Goal: Task Accomplishment & Management: Use online tool/utility

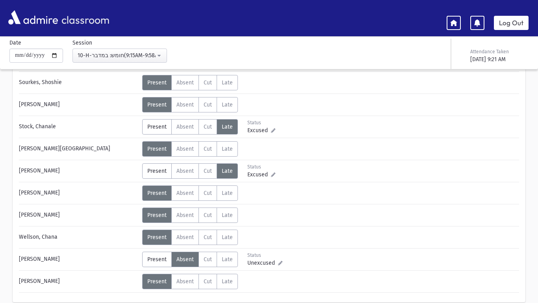
scroll to position [474, 0]
click at [509, 31] on header "classroom Log Out" at bounding box center [269, 18] width 538 height 36
click at [509, 28] on link "Log Out" at bounding box center [511, 23] width 35 height 14
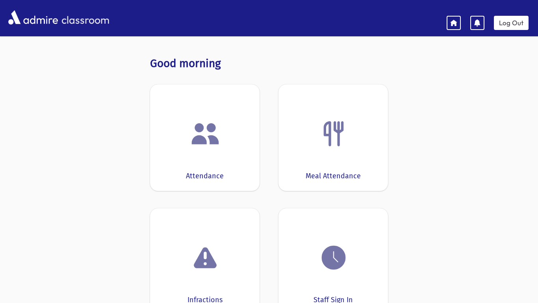
click at [235, 138] on div at bounding box center [204, 134] width 85 height 30
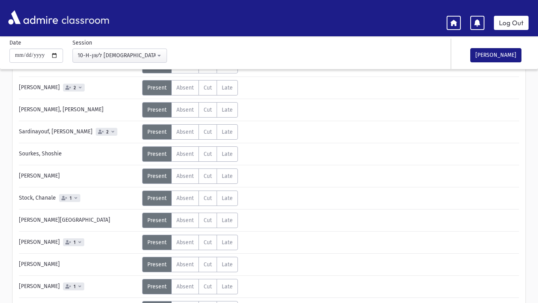
scroll to position [508, 0]
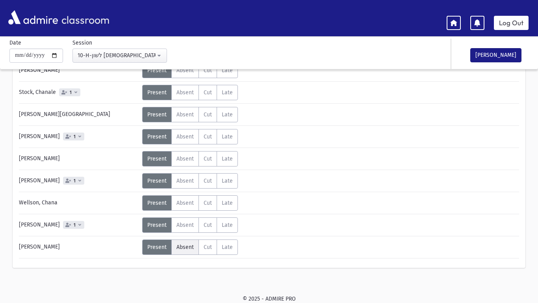
click at [195, 248] on label "Absent A" at bounding box center [185, 246] width 28 height 15
click at [249, 249] on span "Unexcused" at bounding box center [263, 250] width 31 height 8
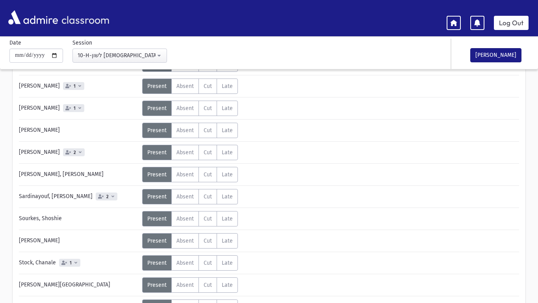
scroll to position [293, 0]
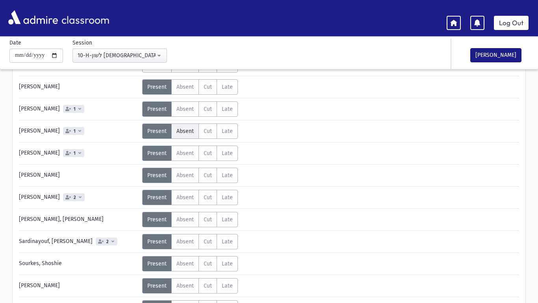
click at [186, 136] on label "Absent A" at bounding box center [185, 130] width 28 height 15
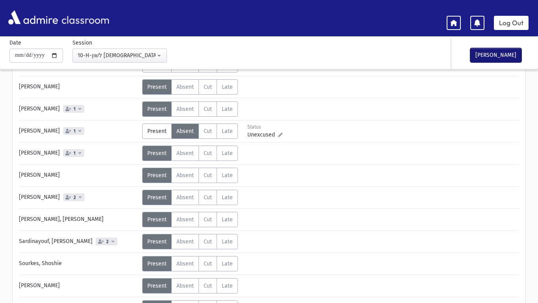
click at [482, 59] on button "[PERSON_NAME]" at bounding box center [496, 55] width 51 height 14
click at [516, 28] on link "Log Out" at bounding box center [511, 23] width 35 height 14
